Goal: Task Accomplishment & Management: Manage account settings

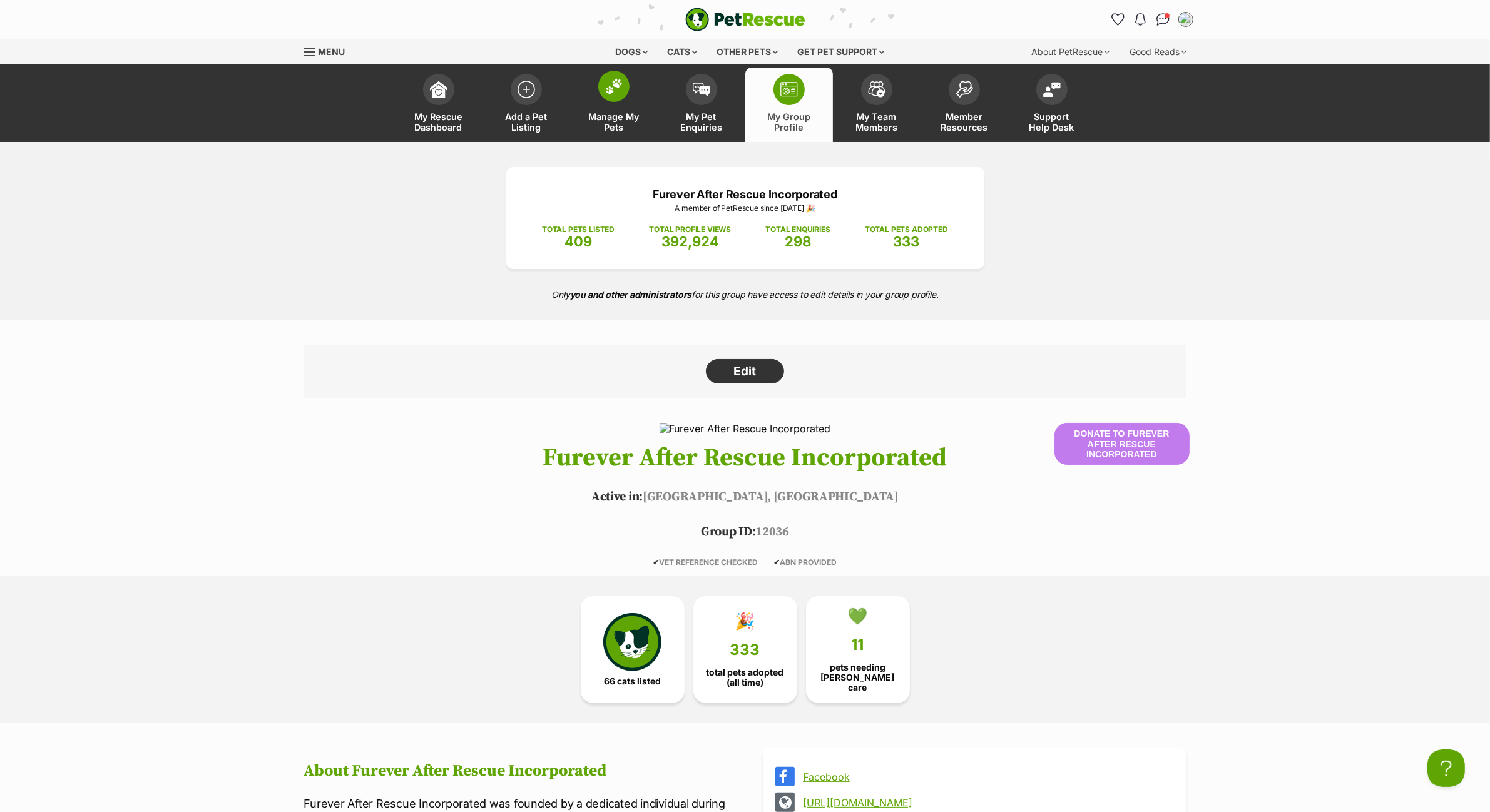
click at [611, 97] on span at bounding box center [613, 86] width 32 height 32
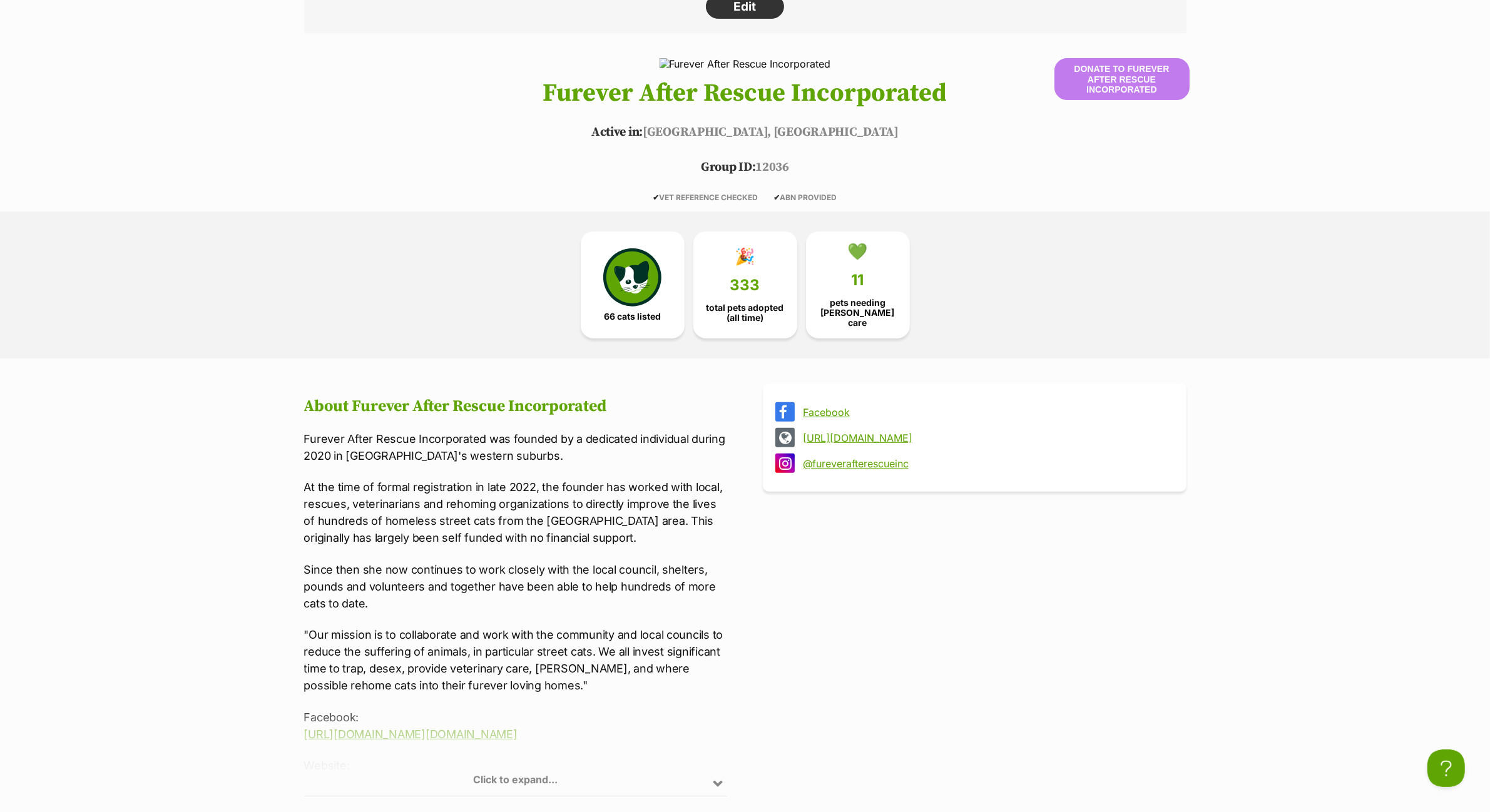
scroll to position [469, 0]
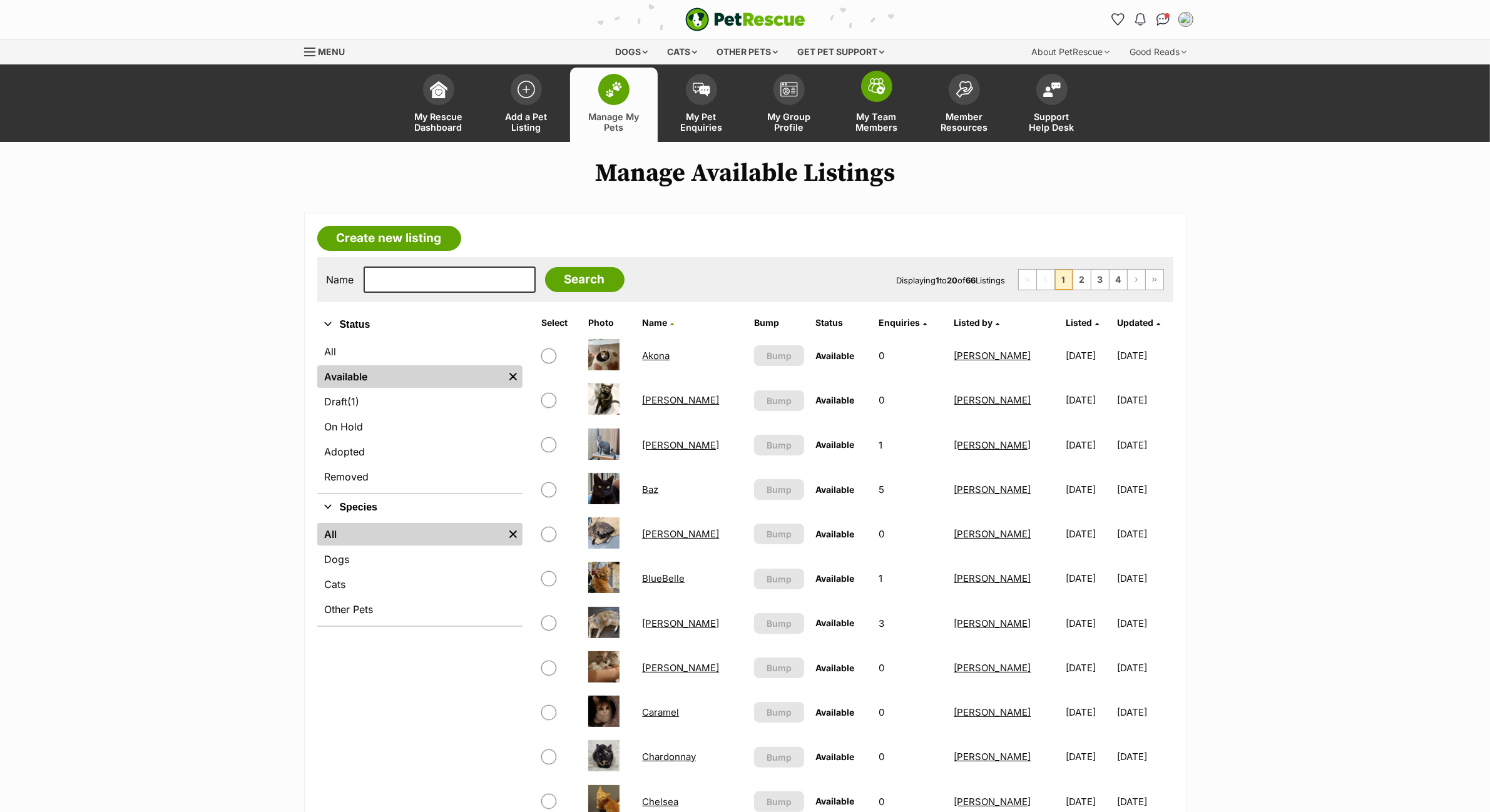
click at [852, 88] on link "My Team Members" at bounding box center [877, 104] width 88 height 74
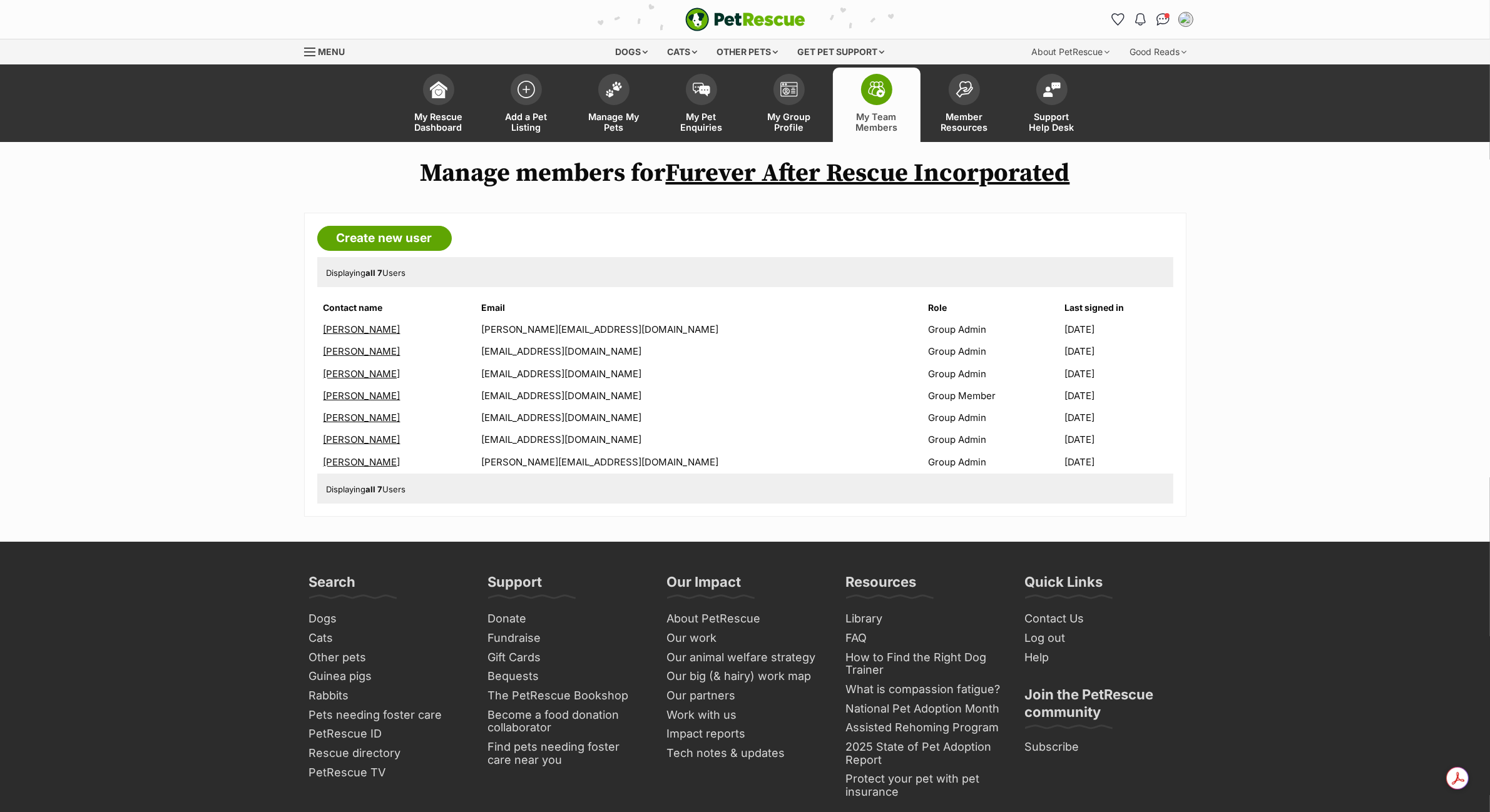
click at [356, 457] on link "[PERSON_NAME]" at bounding box center [362, 462] width 77 height 12
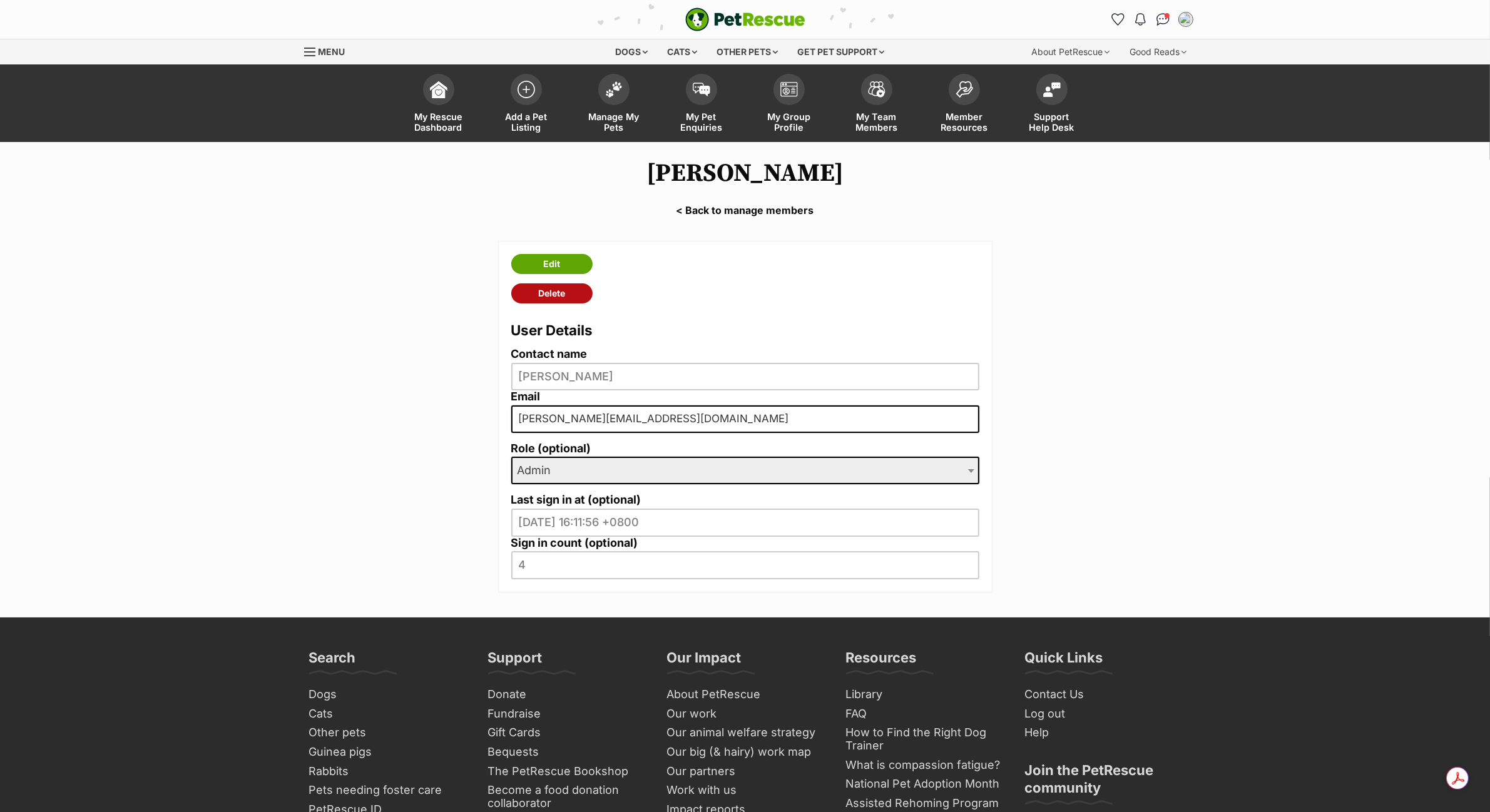
click at [562, 292] on link "Delete" at bounding box center [551, 293] width 81 height 20
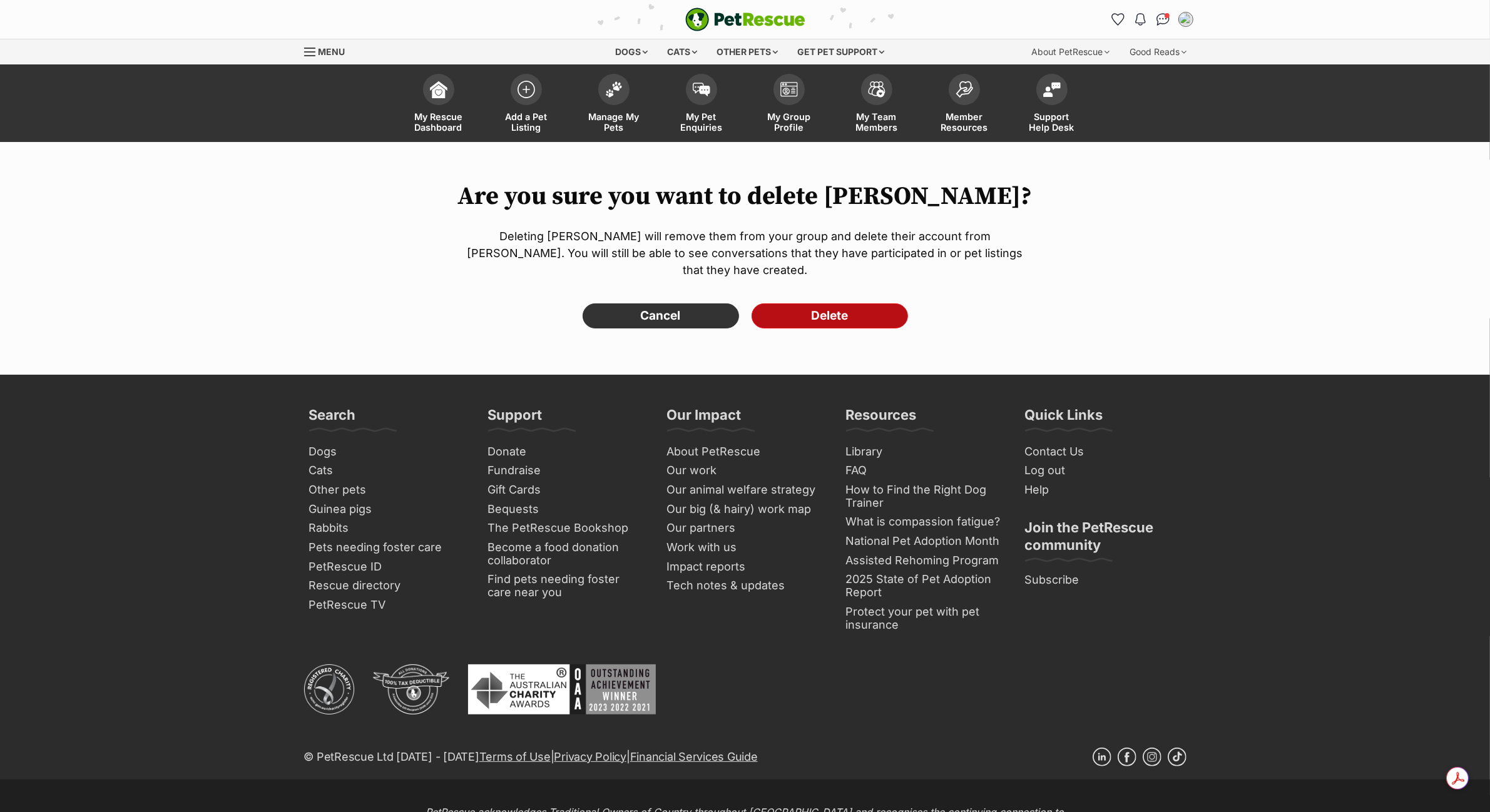
click at [861, 324] on input "Delete" at bounding box center [829, 315] width 156 height 25
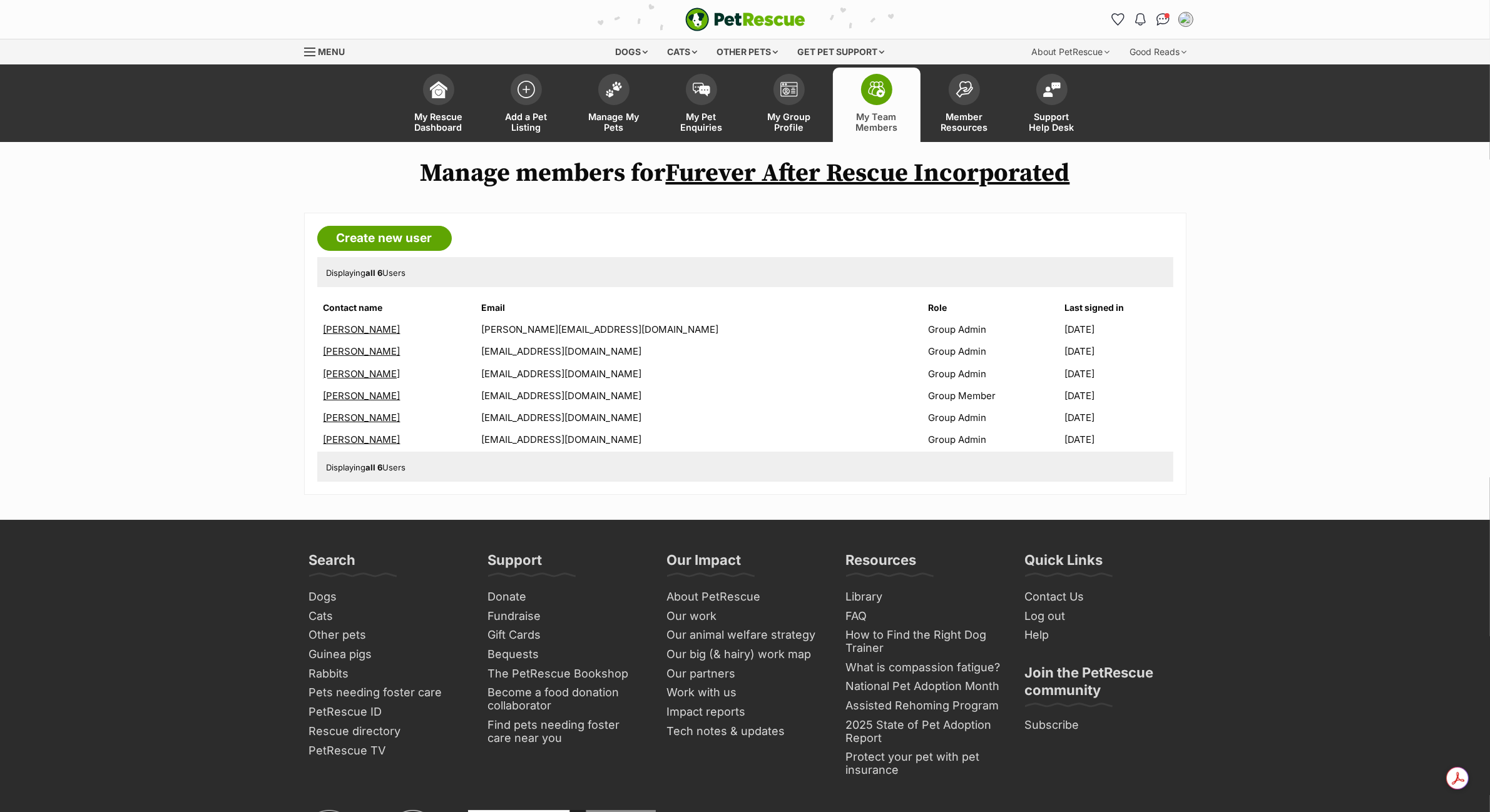
click at [924, 393] on td "Group Member" at bounding box center [994, 395] width 140 height 20
click at [361, 393] on link "Nadine Mohammed" at bounding box center [362, 395] width 77 height 12
click at [625, 85] on span at bounding box center [613, 86] width 32 height 32
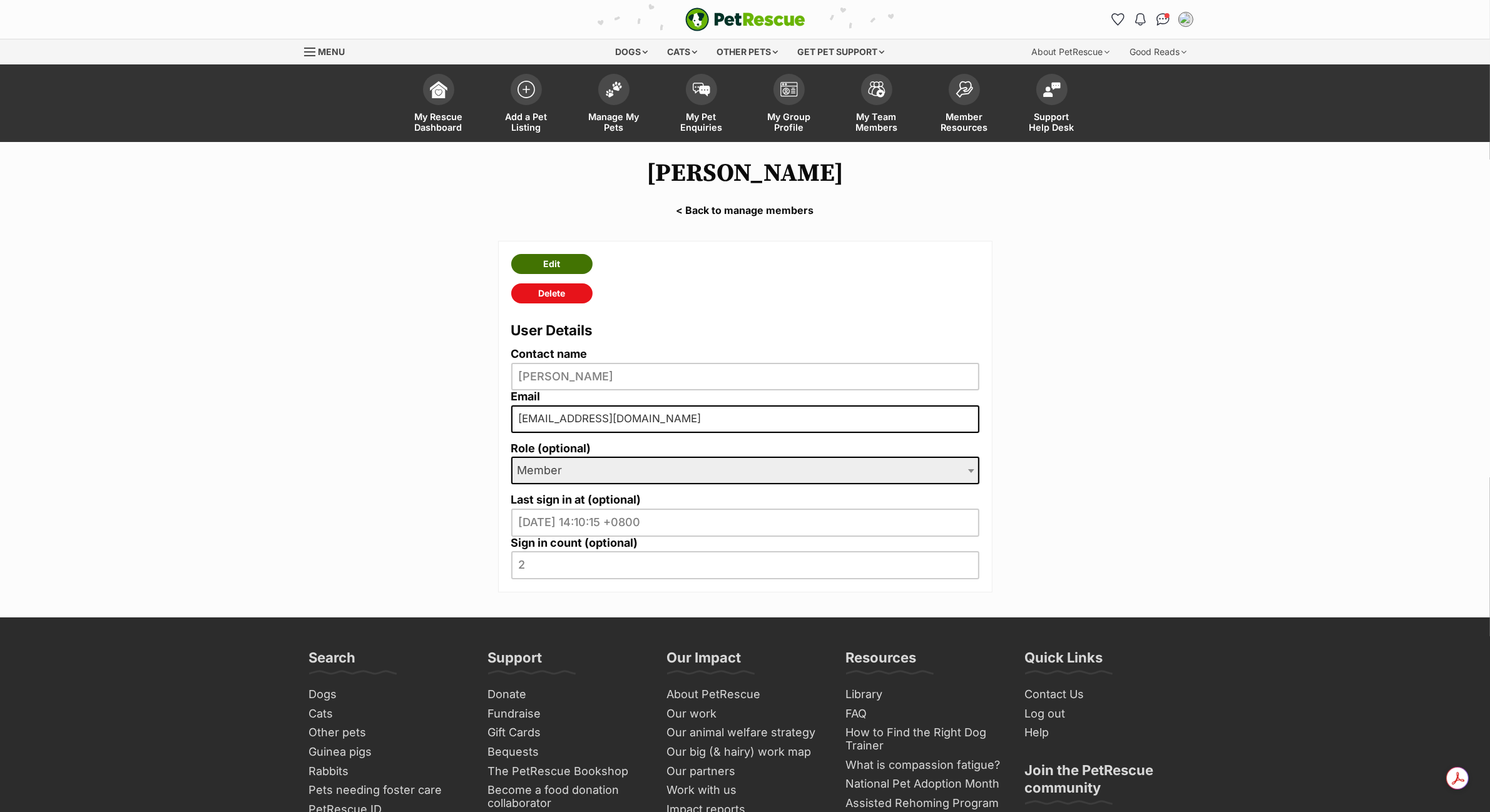
click at [559, 260] on link "Edit" at bounding box center [551, 263] width 81 height 20
click at [623, 476] on span "Member" at bounding box center [745, 470] width 468 height 27
click at [433, 495] on main "Nadine Mohammed < Back to manage members Edit Delete User Details Contact name …" at bounding box center [745, 379] width 1490 height 476
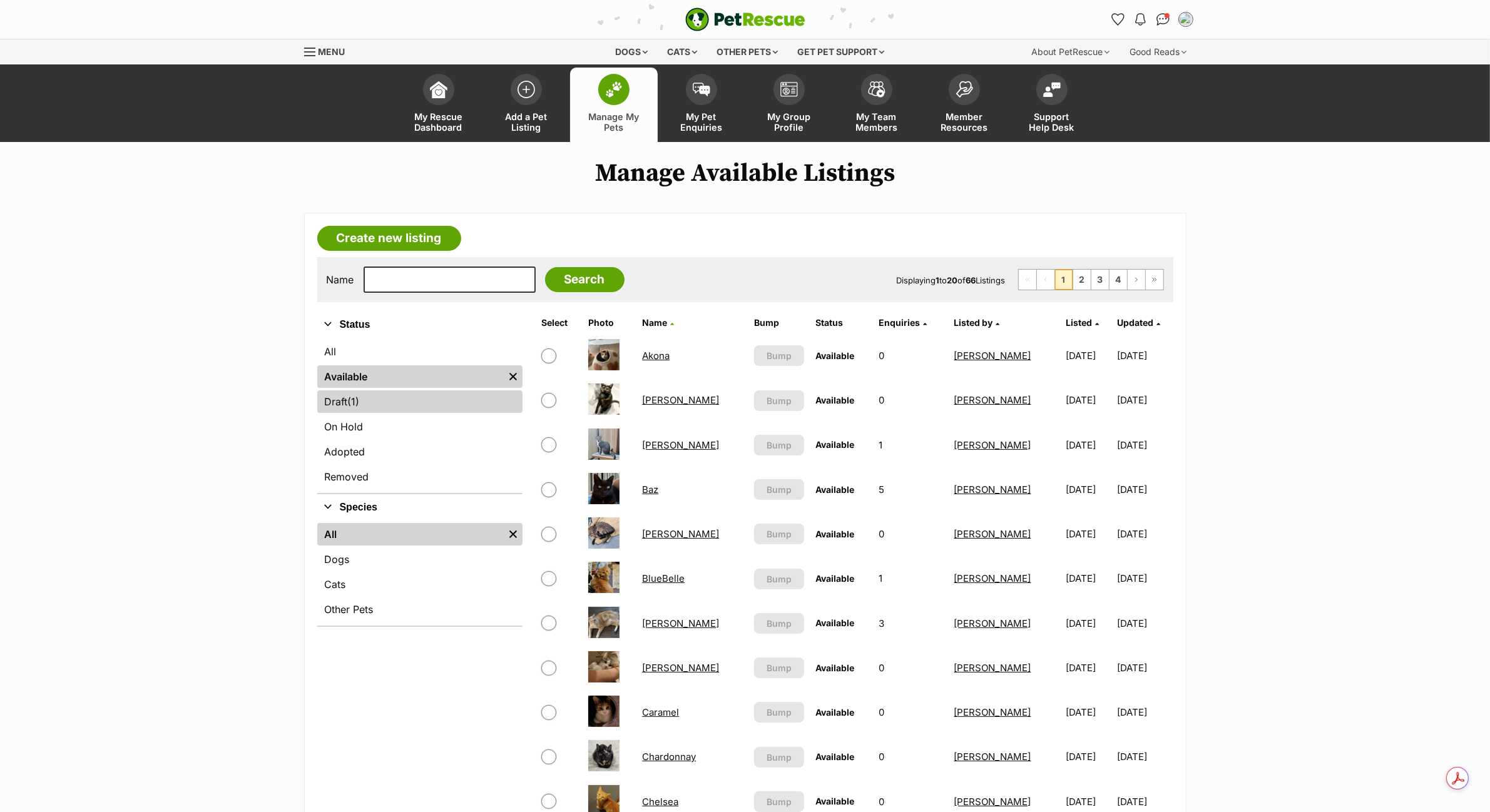
click at [366, 403] on link "Draft (1) Items" at bounding box center [419, 401] width 205 height 22
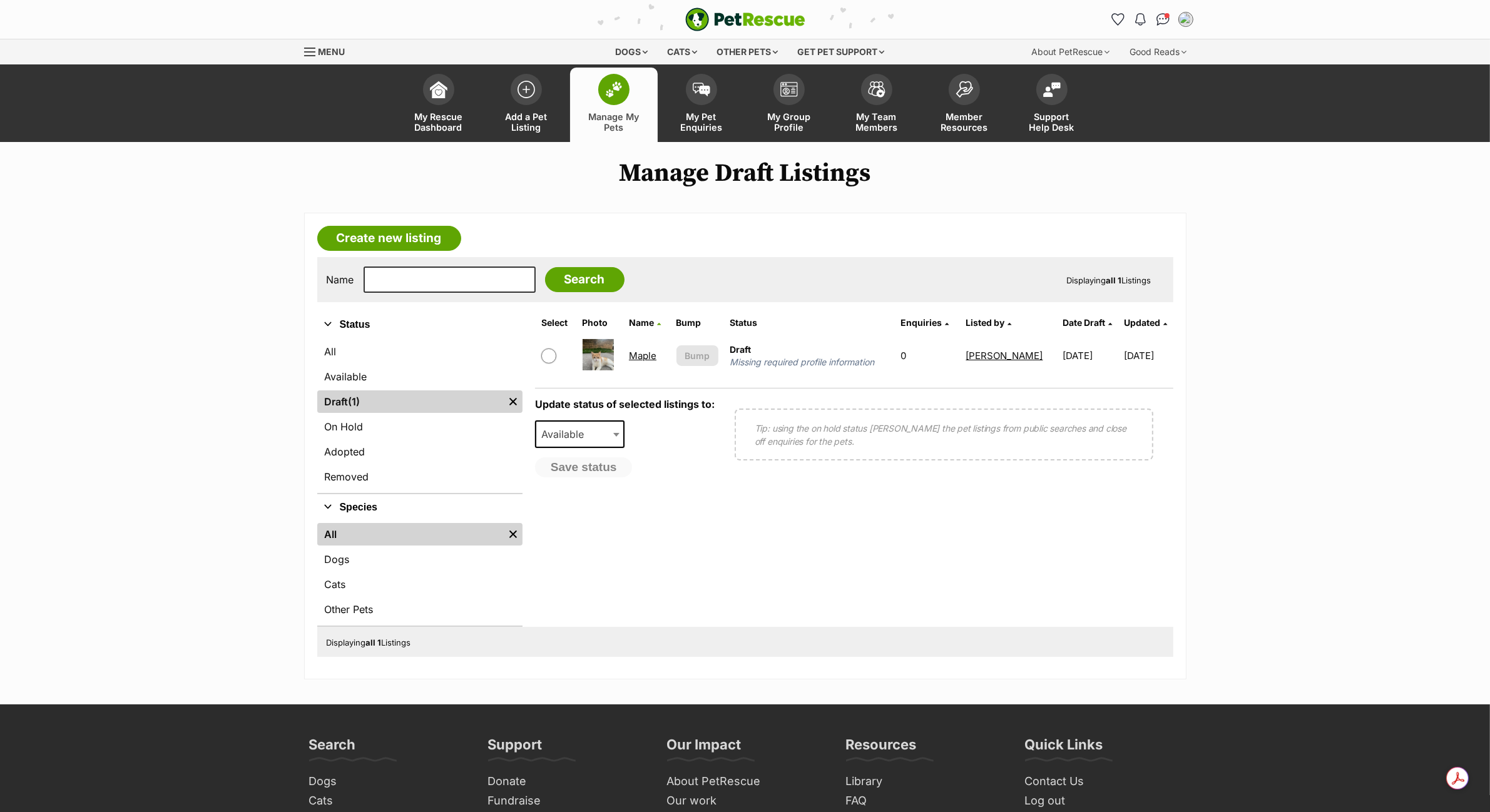
click at [549, 353] on input "checkbox" at bounding box center [548, 356] width 15 height 15
checkbox input "true"
click at [642, 353] on link "Maple" at bounding box center [642, 355] width 27 height 12
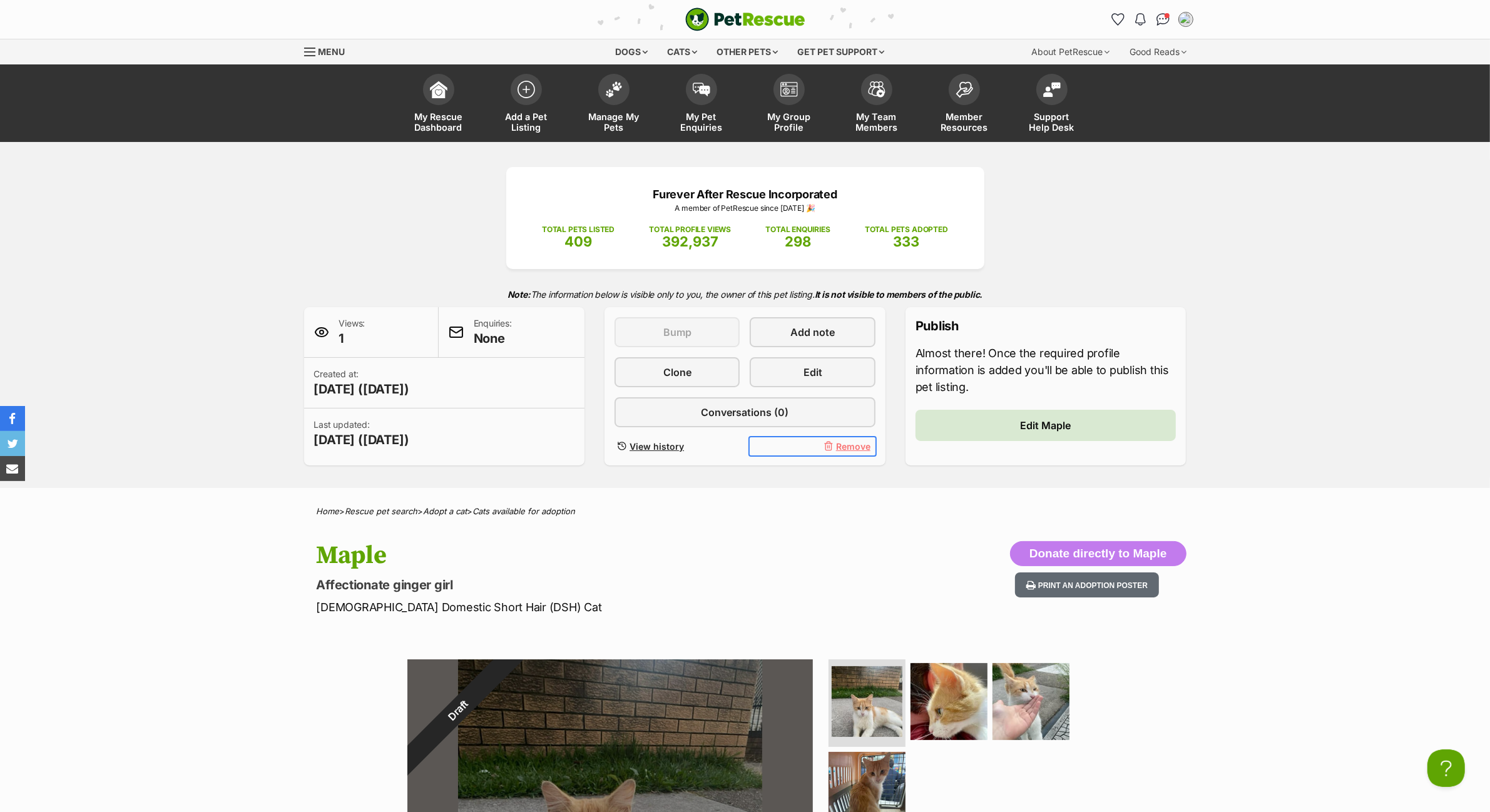
click at [854, 442] on span "Remove" at bounding box center [853, 446] width 34 height 13
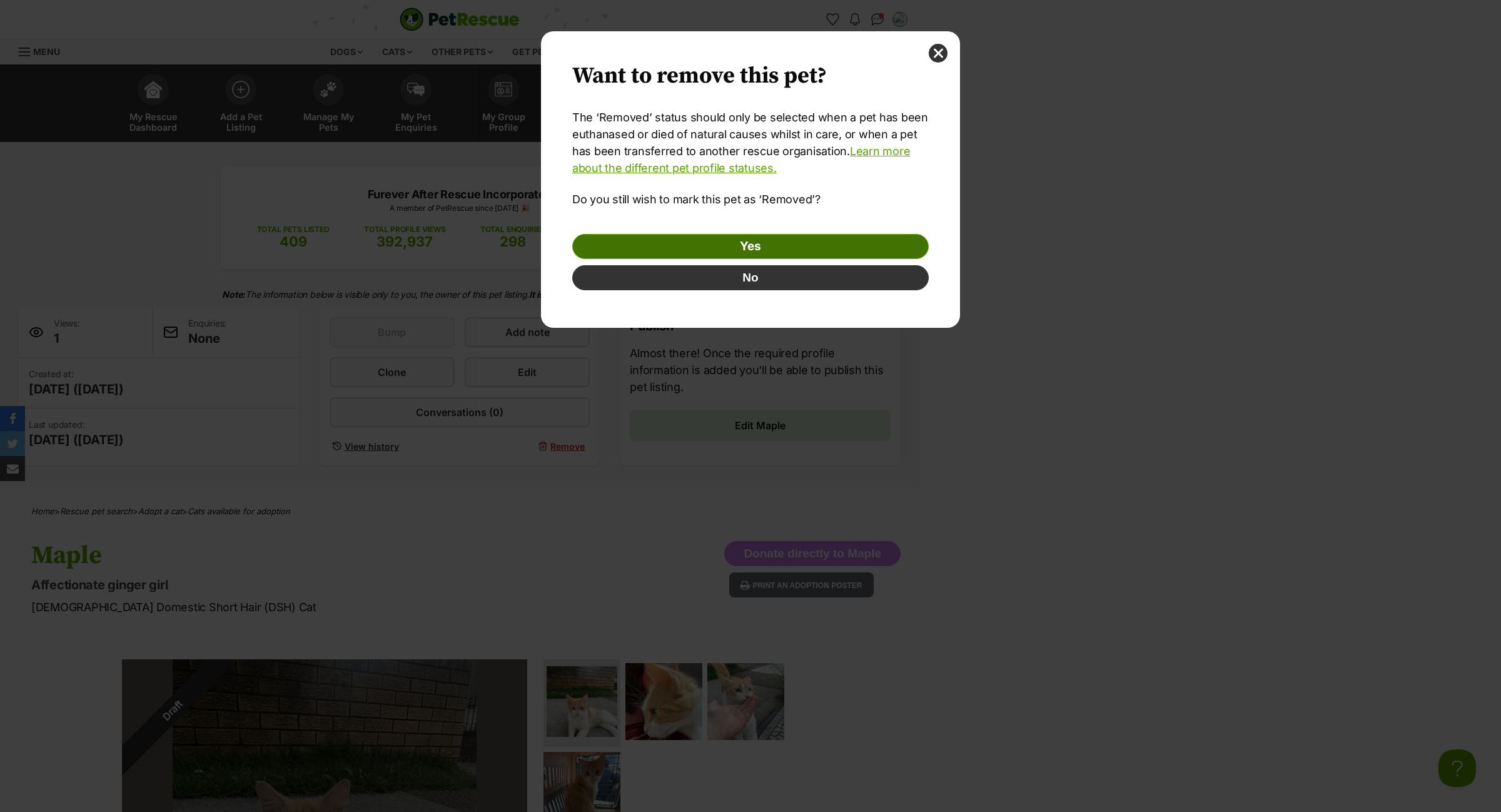
click at [753, 248] on link "Yes" at bounding box center [750, 246] width 356 height 25
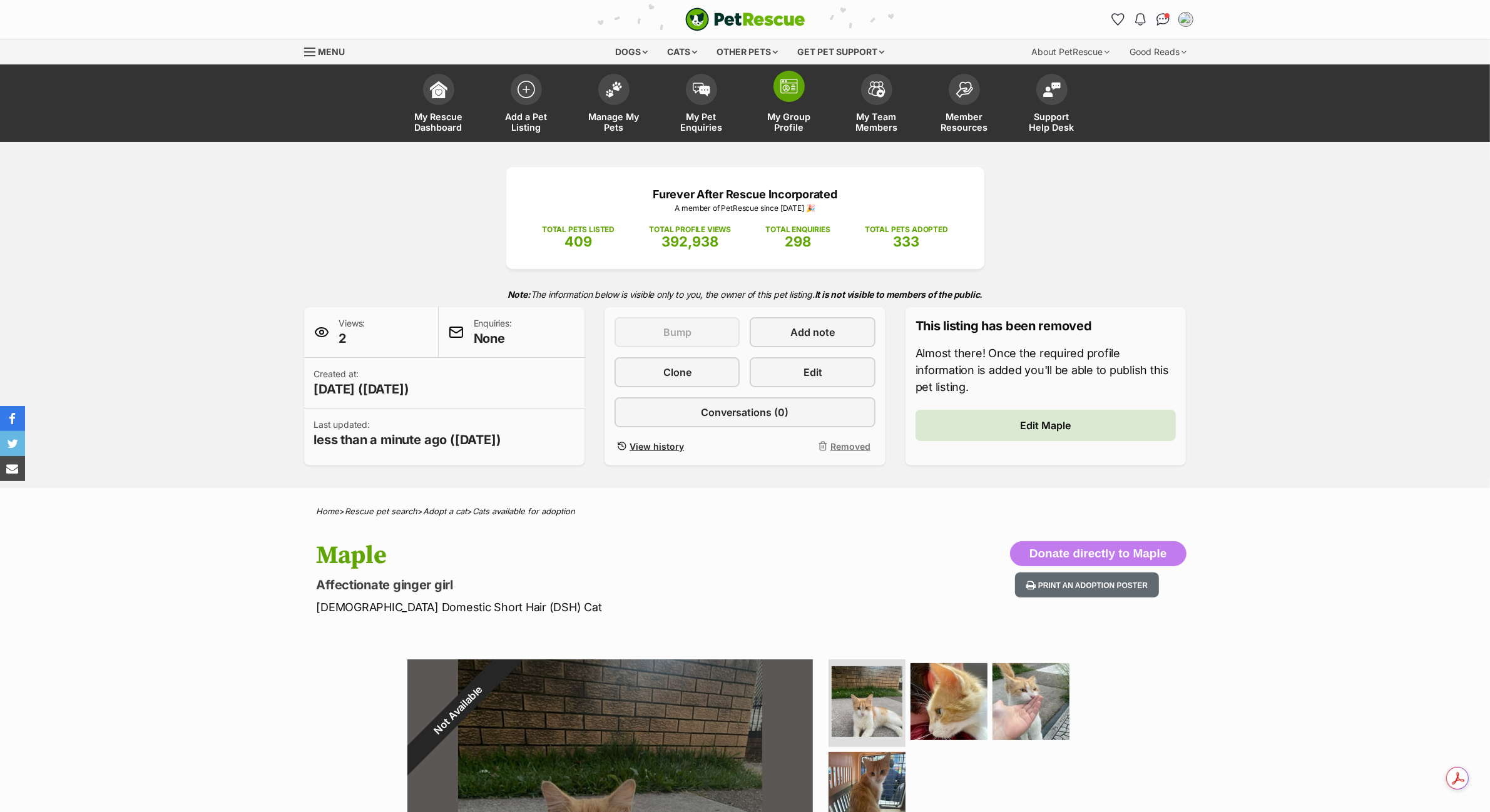
click at [794, 104] on link "My Group Profile" at bounding box center [789, 104] width 88 height 74
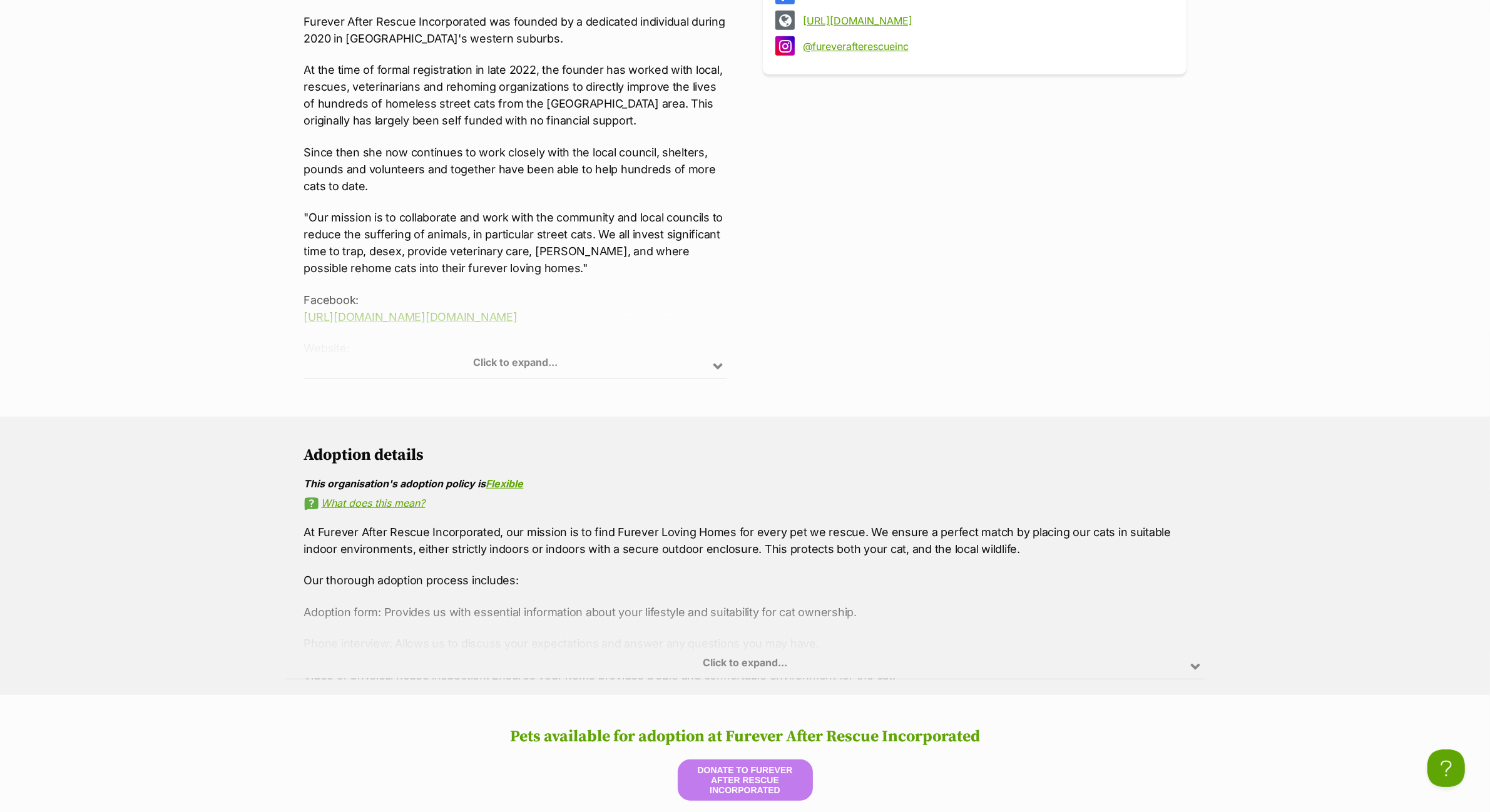
scroll to position [313, 0]
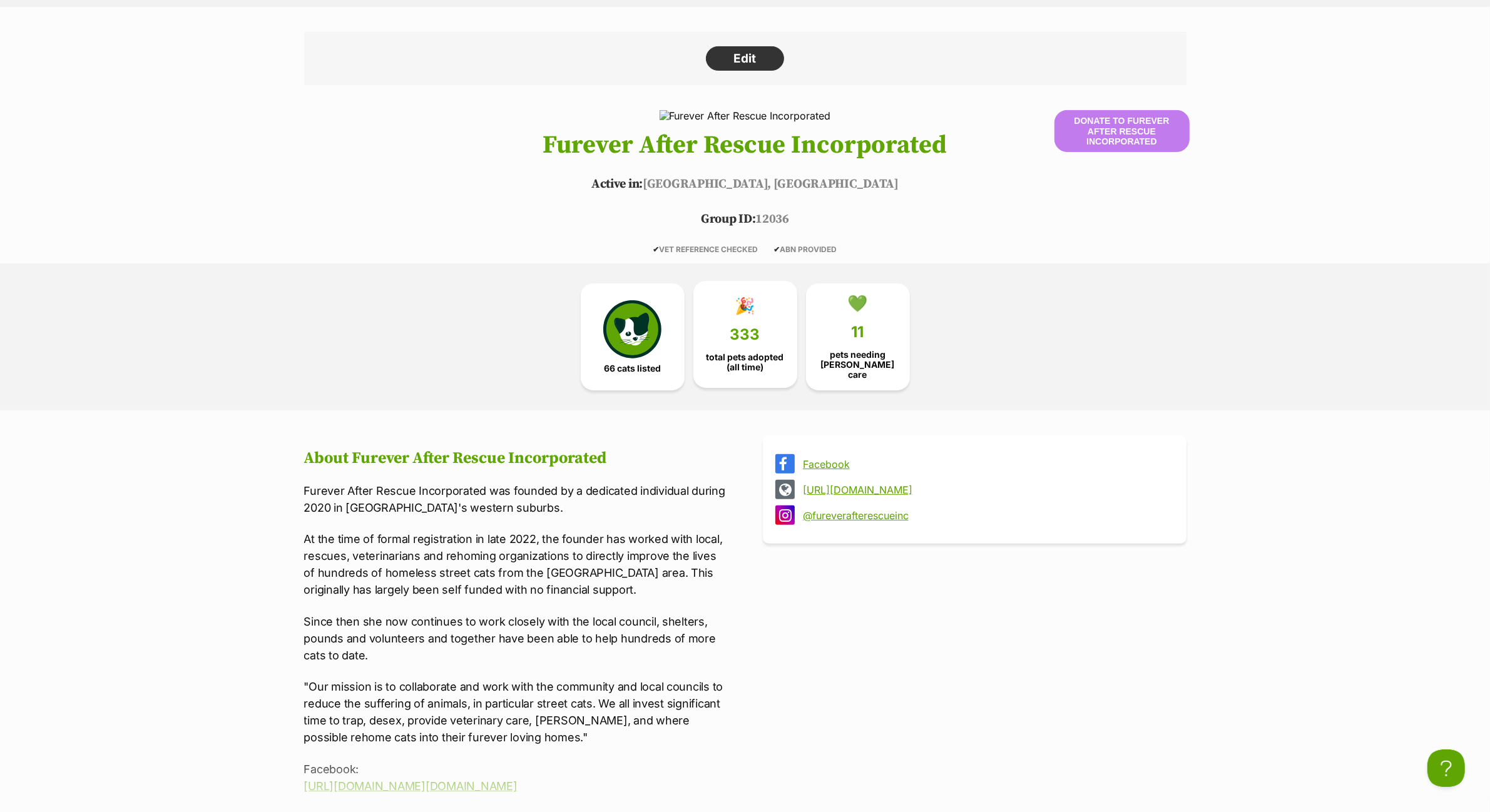
click at [748, 320] on link "🎉 333 total pets adopted (all time)" at bounding box center [745, 335] width 104 height 108
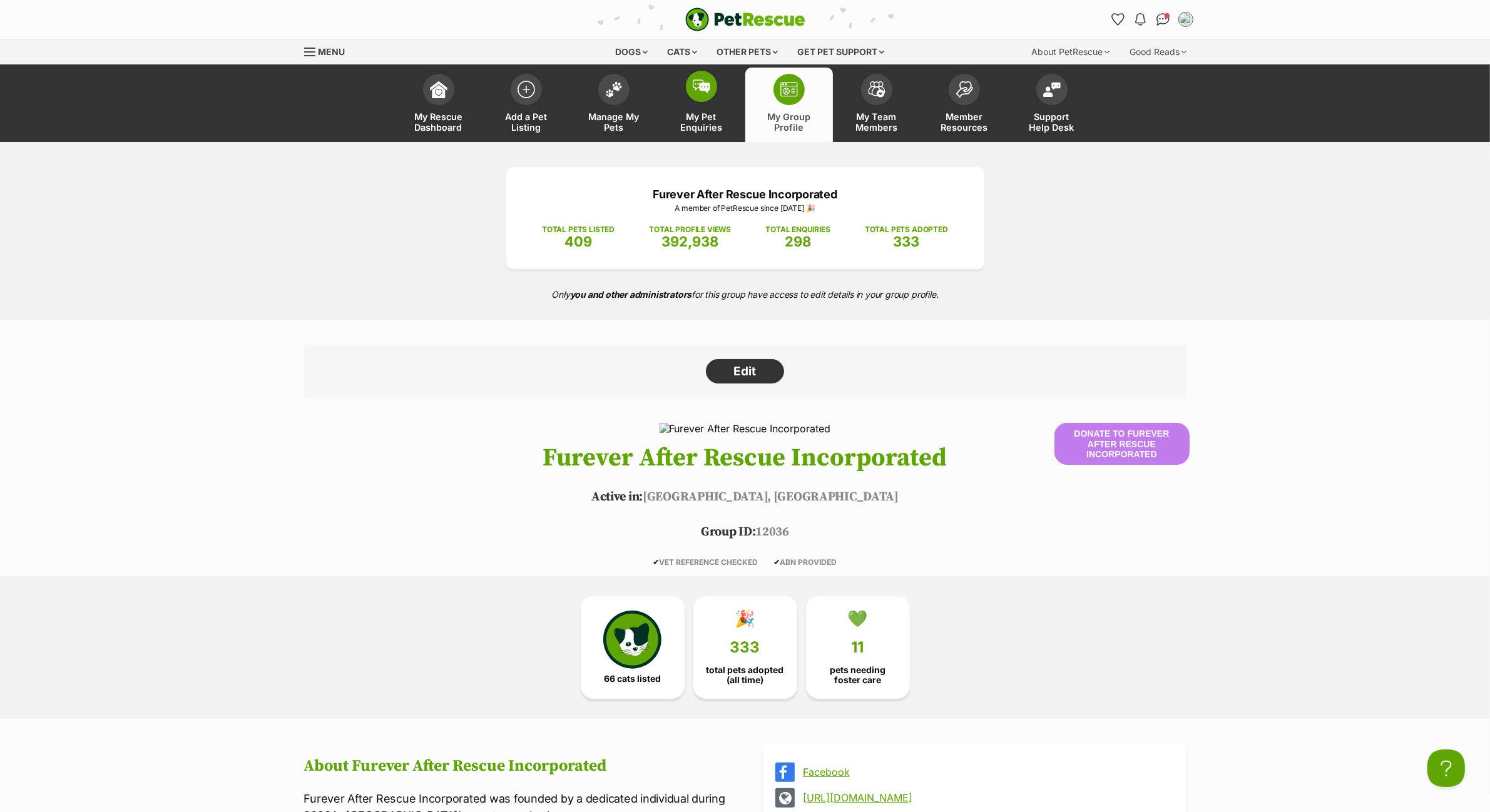
click at [698, 107] on link "My Pet Enquiries" at bounding box center [701, 104] width 88 height 74
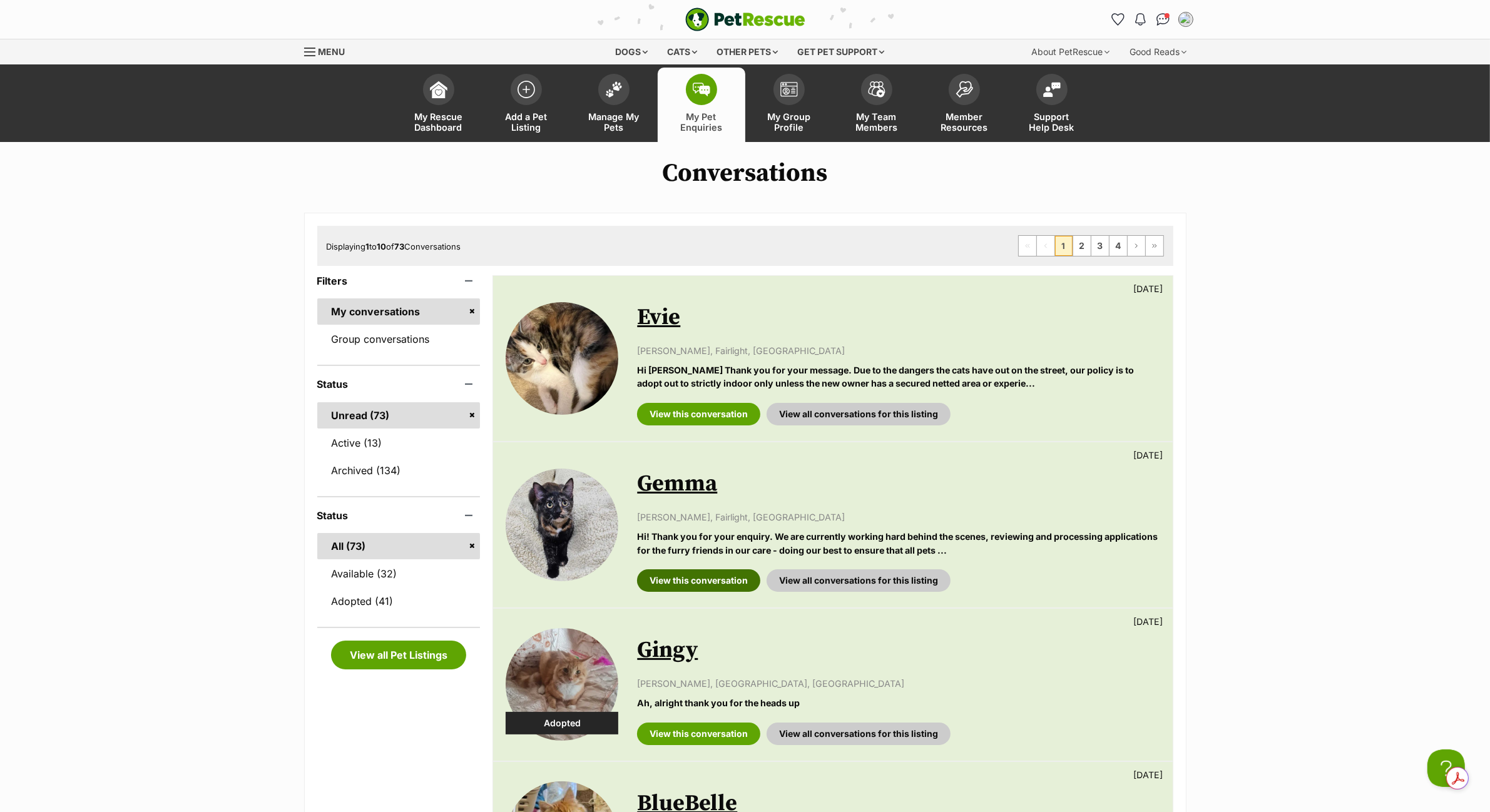
click at [728, 581] on link "View this conversation" at bounding box center [698, 580] width 123 height 22
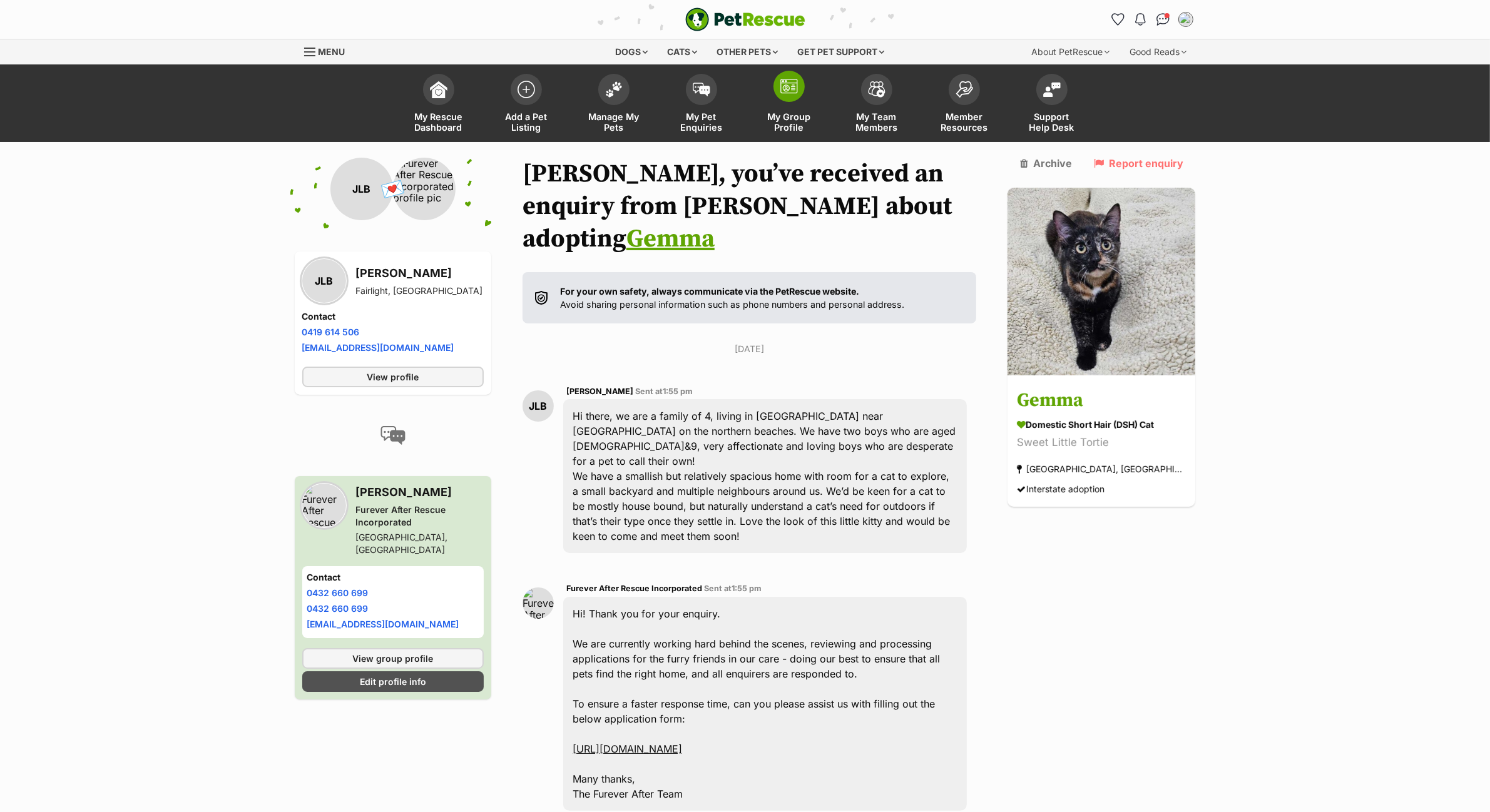
click at [796, 101] on link "My Group Profile" at bounding box center [789, 104] width 88 height 74
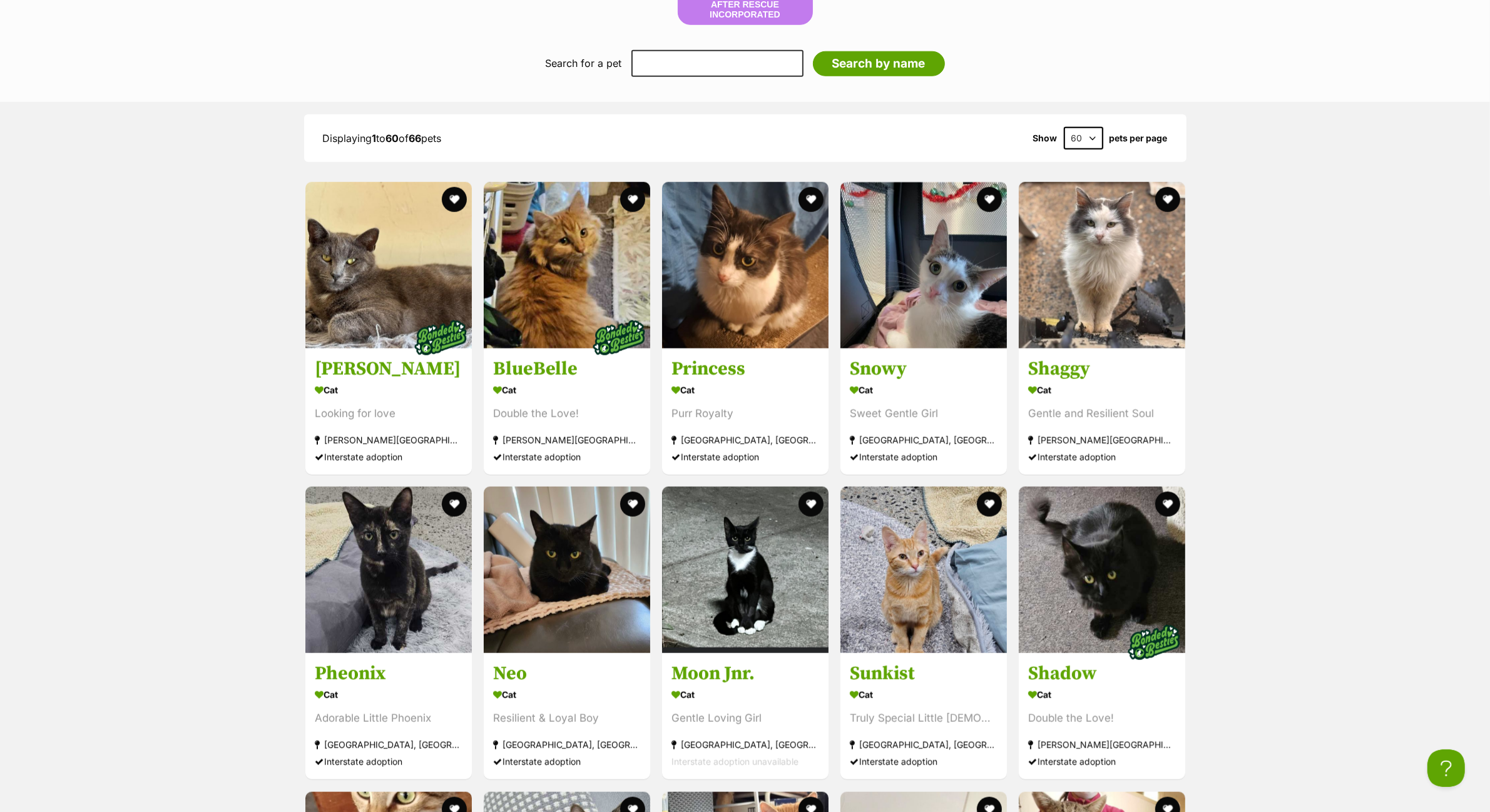
scroll to position [1251, 0]
